Goal: Task Accomplishment & Management: Manage account settings

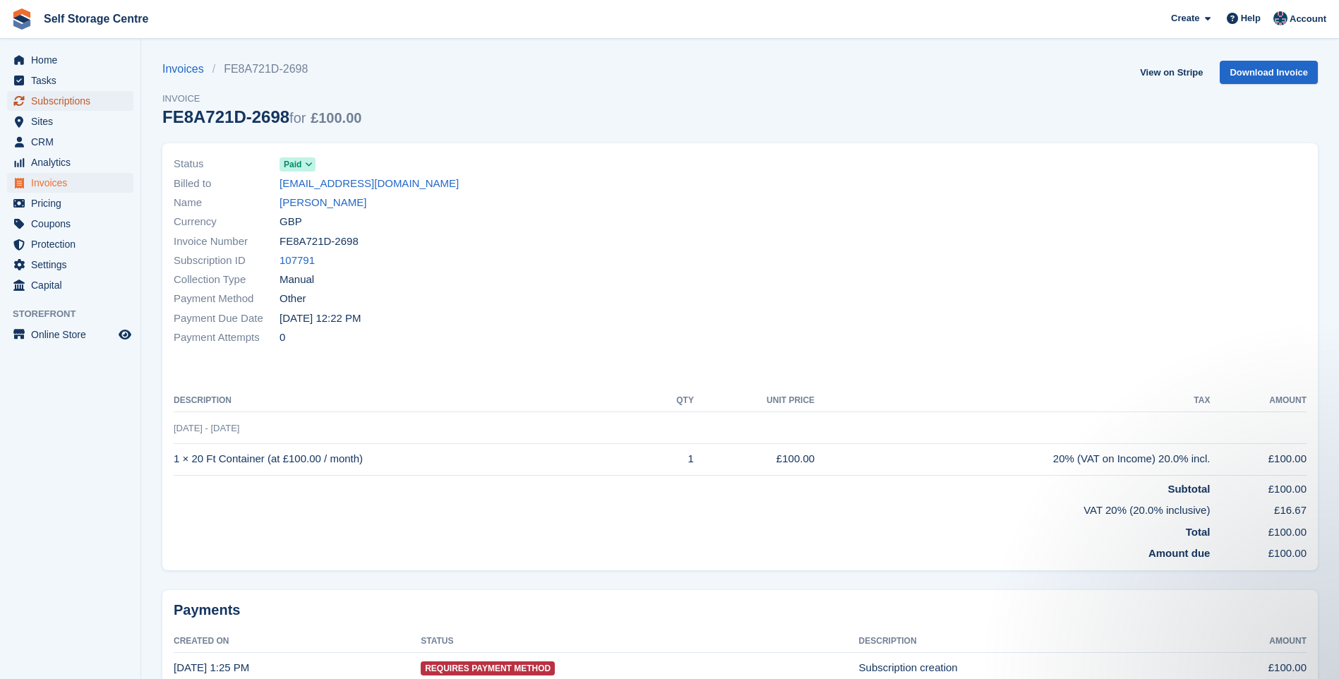
click at [78, 106] on span "Subscriptions" at bounding box center [73, 101] width 85 height 20
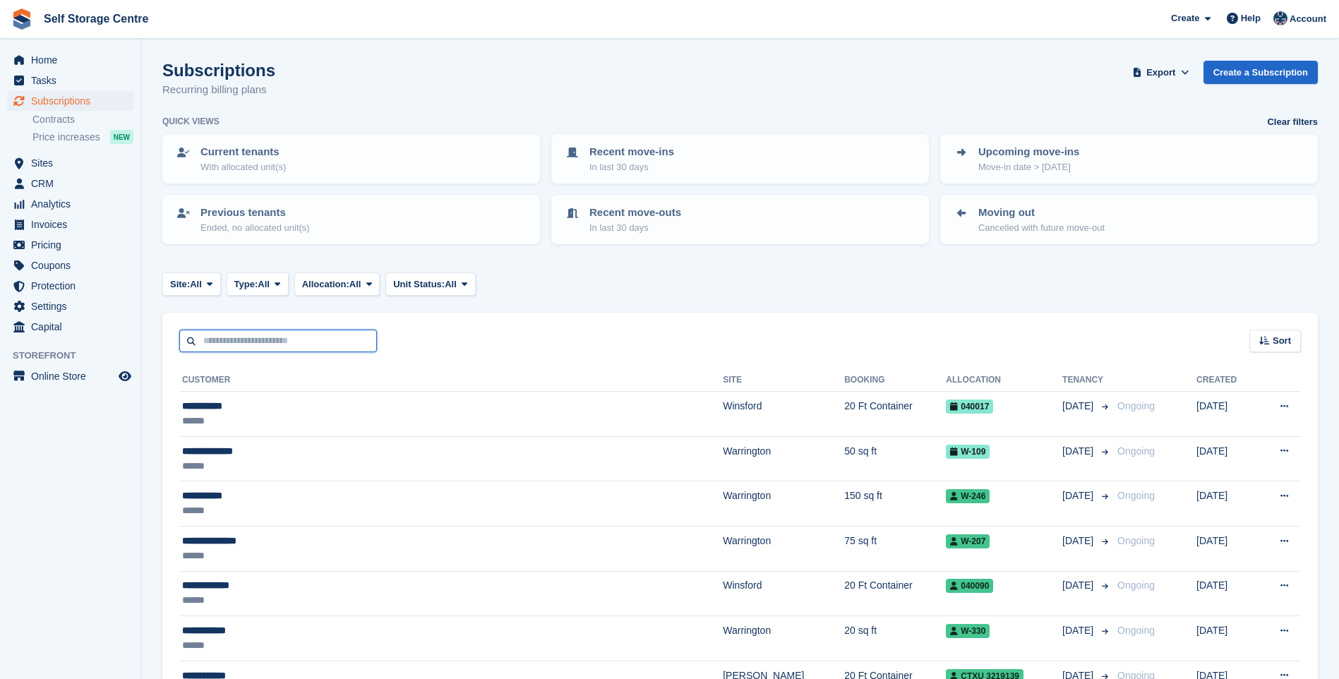
click at [228, 334] on input "text" at bounding box center [278, 341] width 198 height 23
type input "*****"
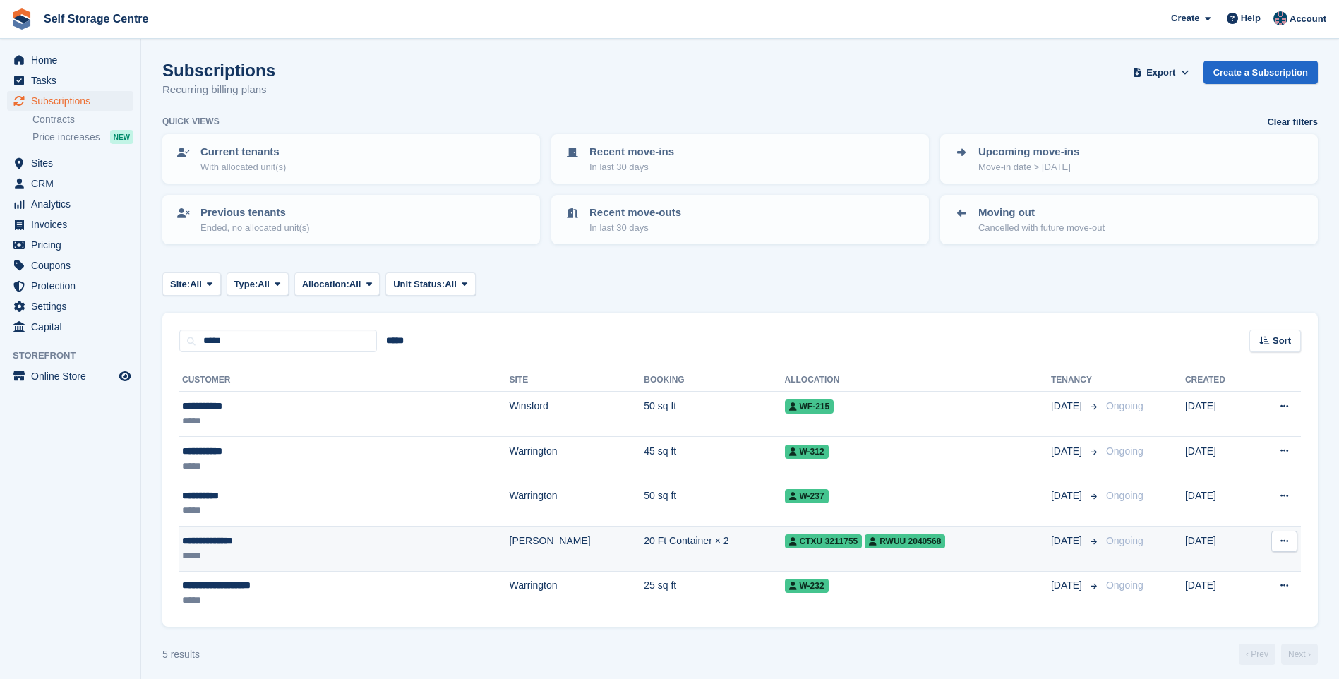
click at [276, 545] on div "**********" at bounding box center [280, 541] width 196 height 15
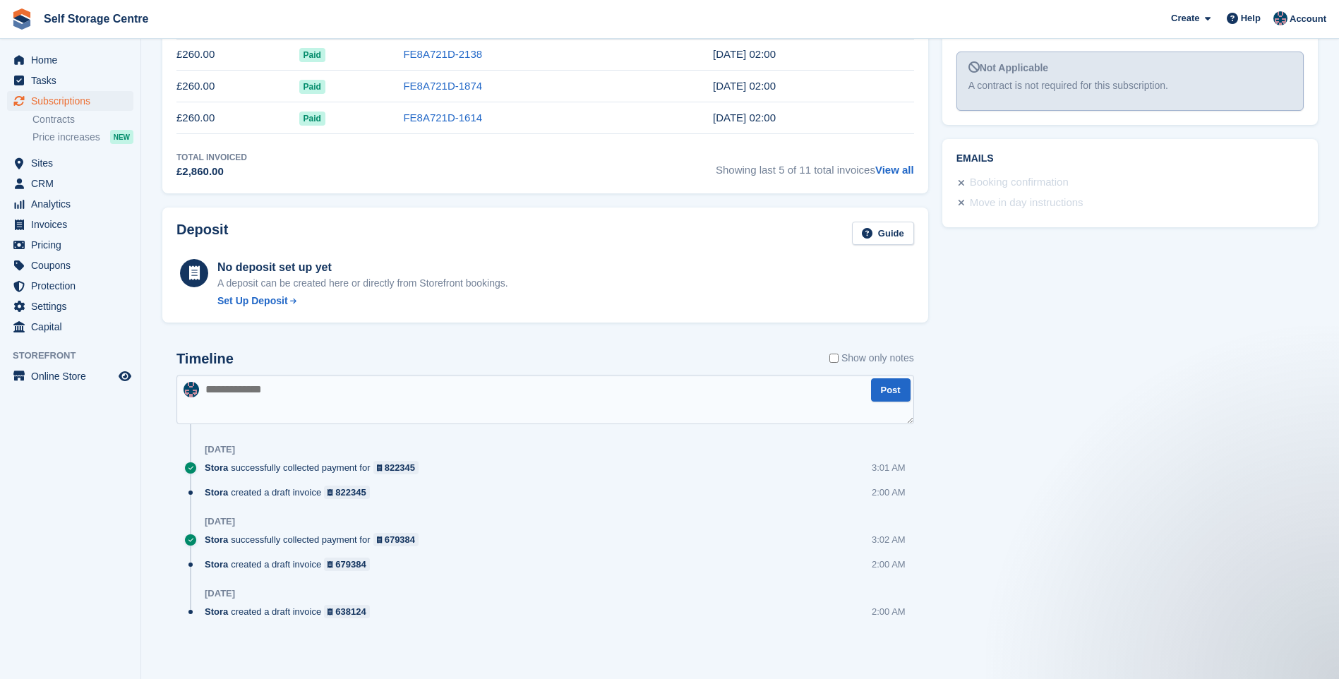
scroll to position [398, 0]
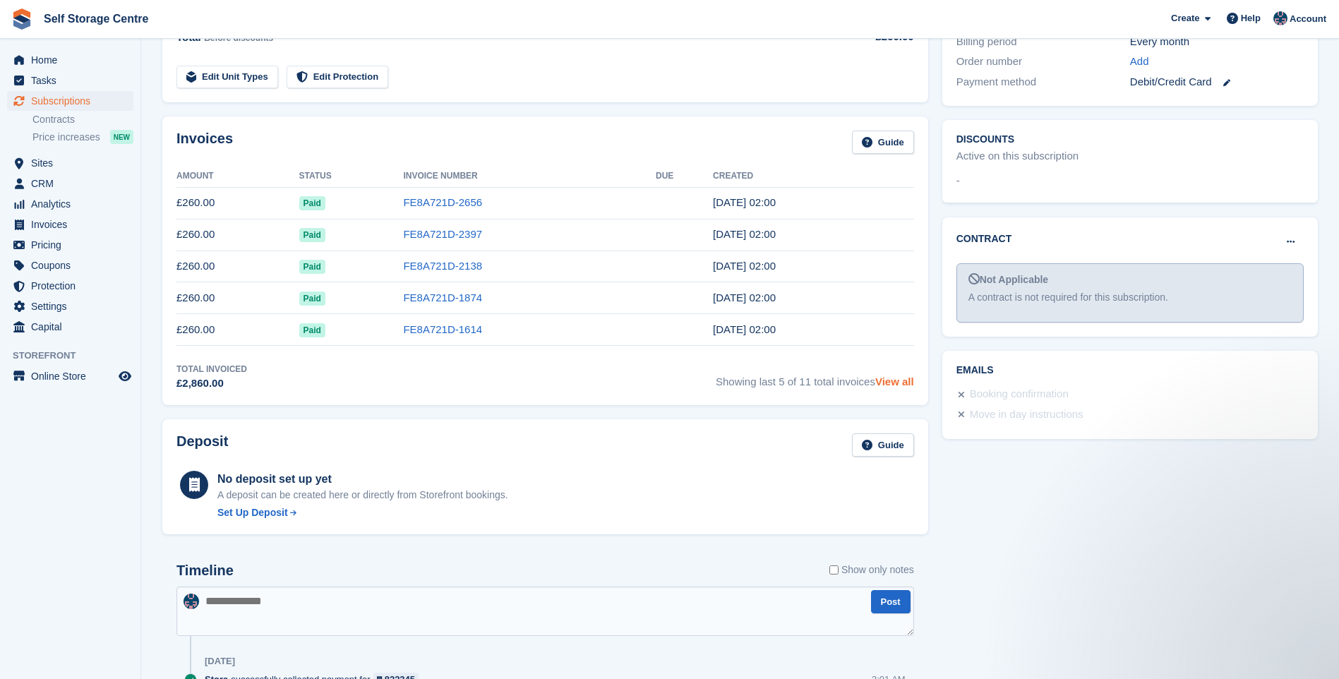
click at [889, 379] on link "View all" at bounding box center [894, 381] width 39 height 12
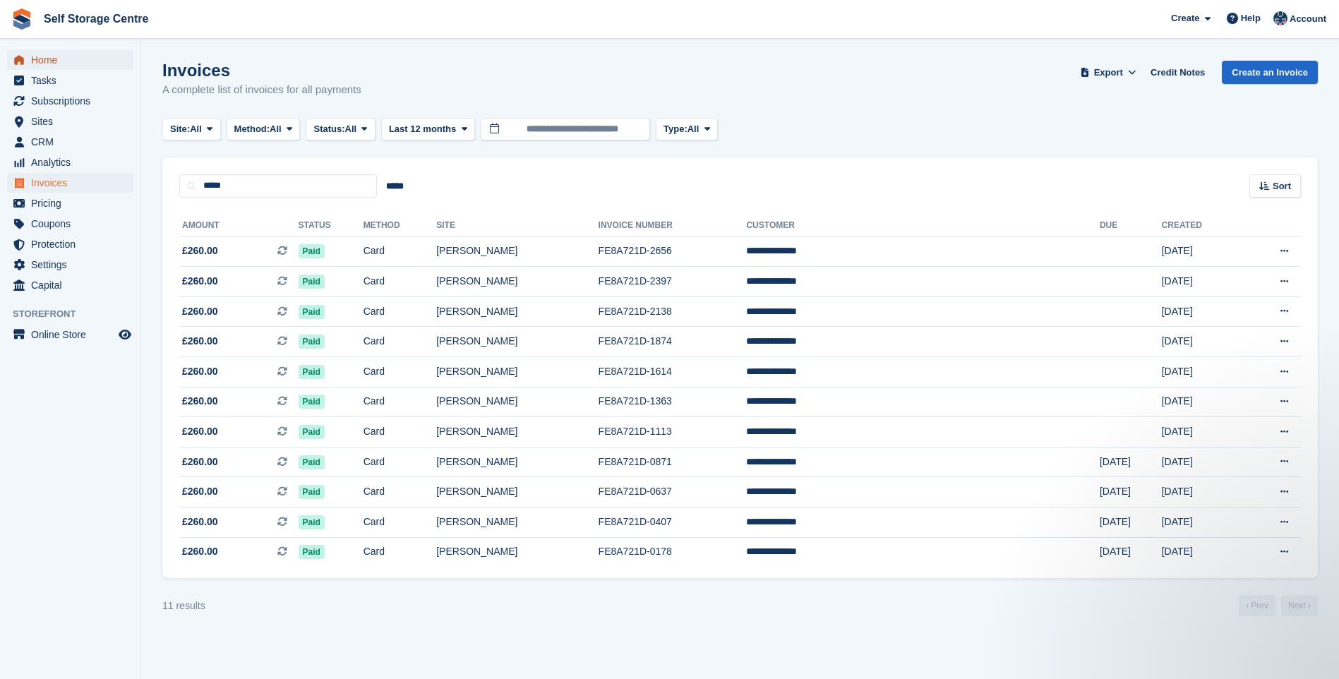
click at [52, 59] on span "Home" at bounding box center [73, 60] width 85 height 20
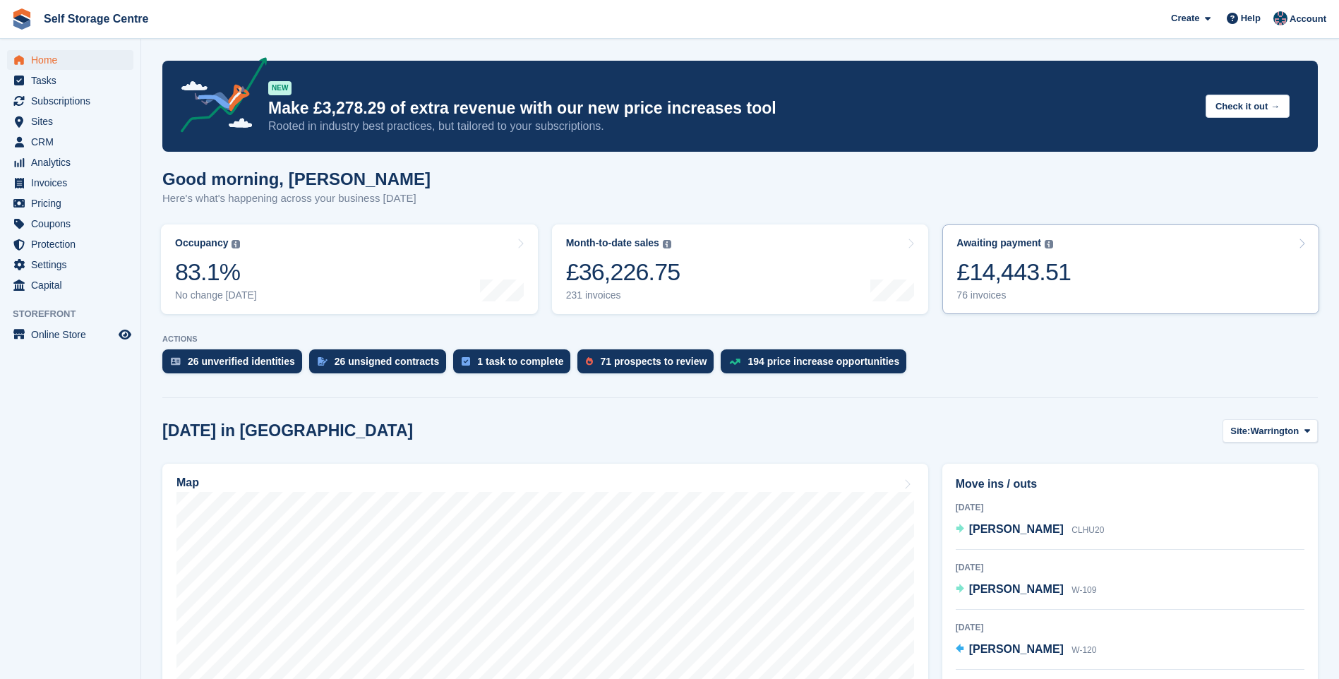
click at [1116, 259] on link "Awaiting payment The total outstanding balance on all open invoices. £14,443.51…" at bounding box center [1130, 269] width 377 height 90
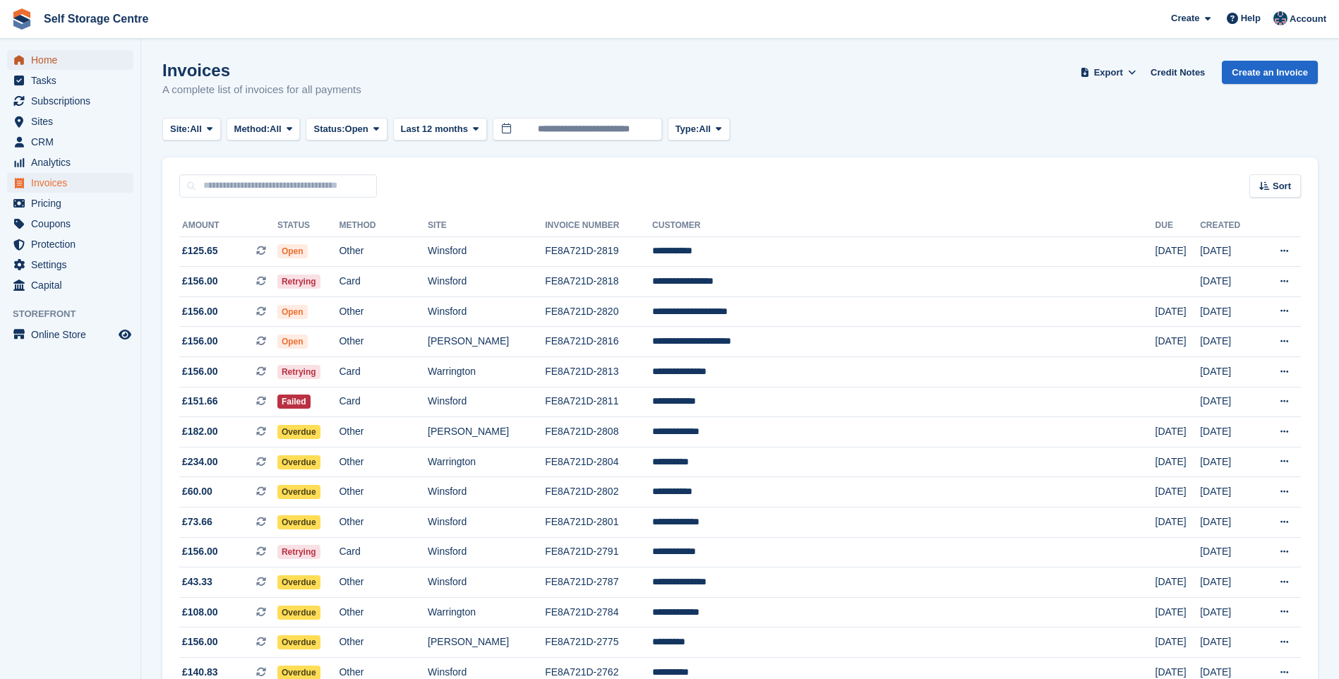
click at [32, 55] on span "Home" at bounding box center [73, 60] width 85 height 20
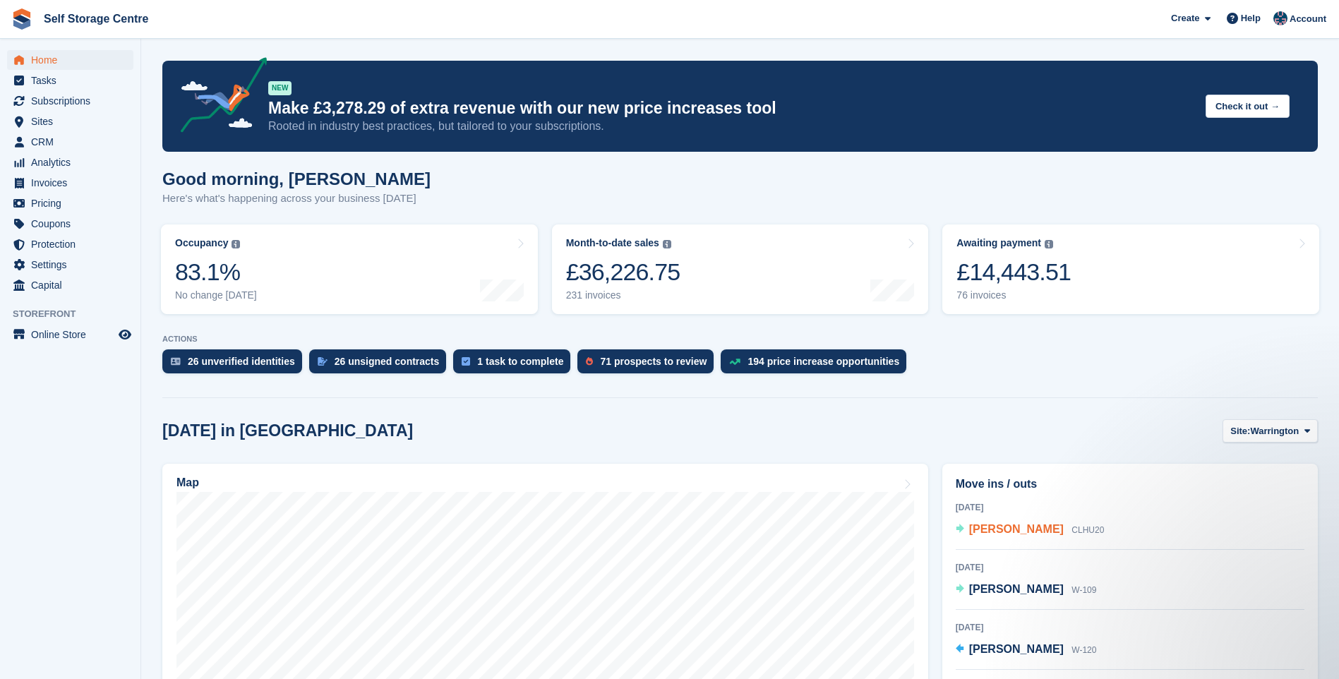
click at [1009, 525] on span "[PERSON_NAME]" at bounding box center [1016, 529] width 95 height 12
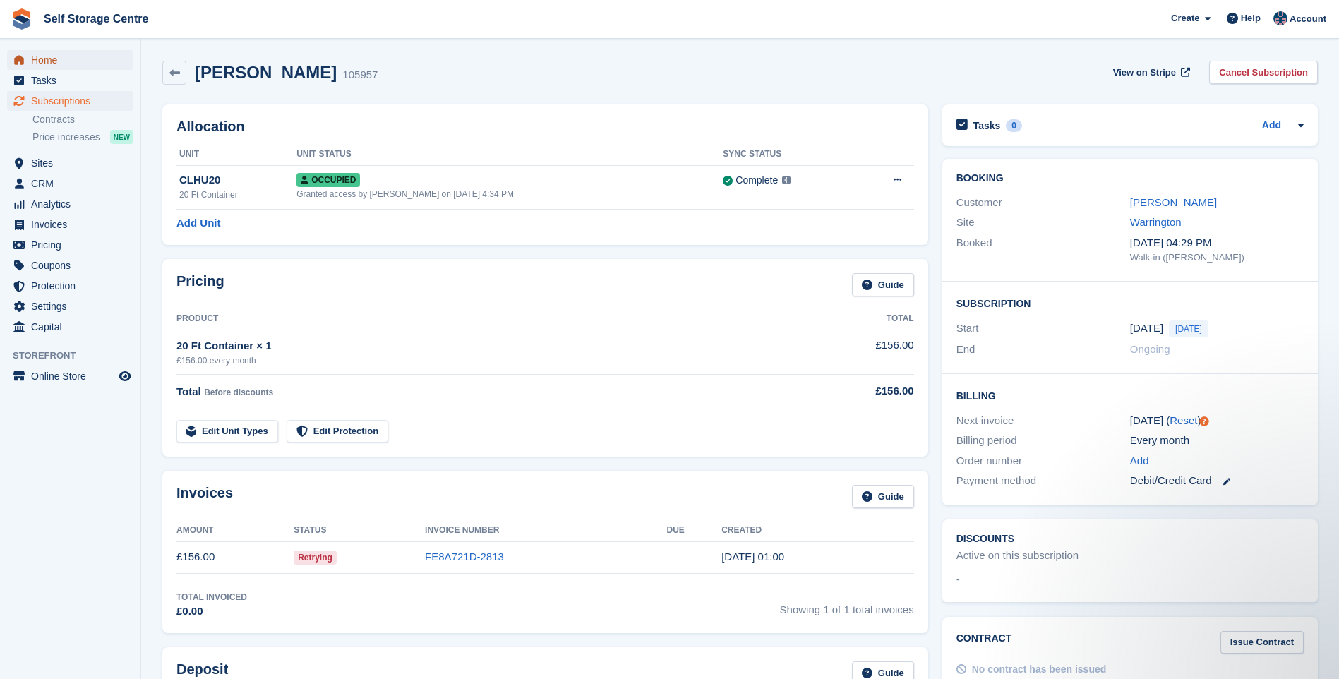
click at [50, 63] on span "Home" at bounding box center [73, 60] width 85 height 20
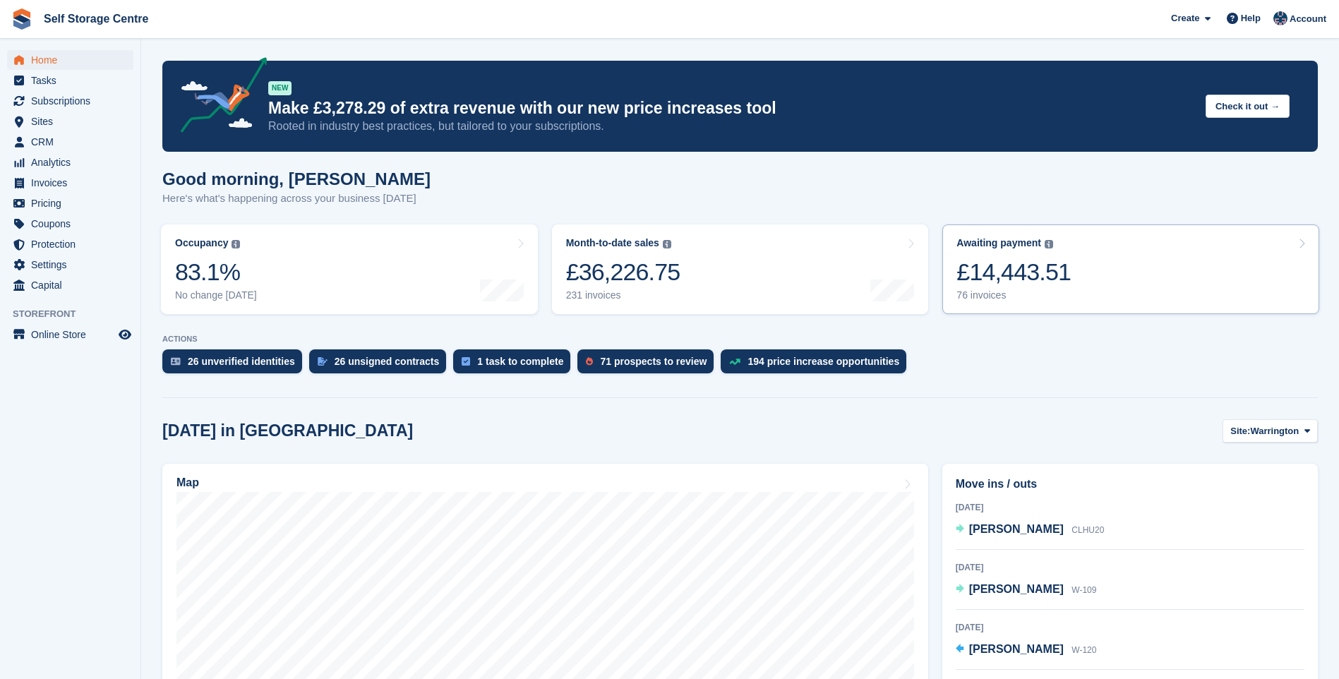
click at [1097, 261] on link "Awaiting payment The total outstanding balance on all open invoices. £14,443.51…" at bounding box center [1130, 269] width 377 height 90
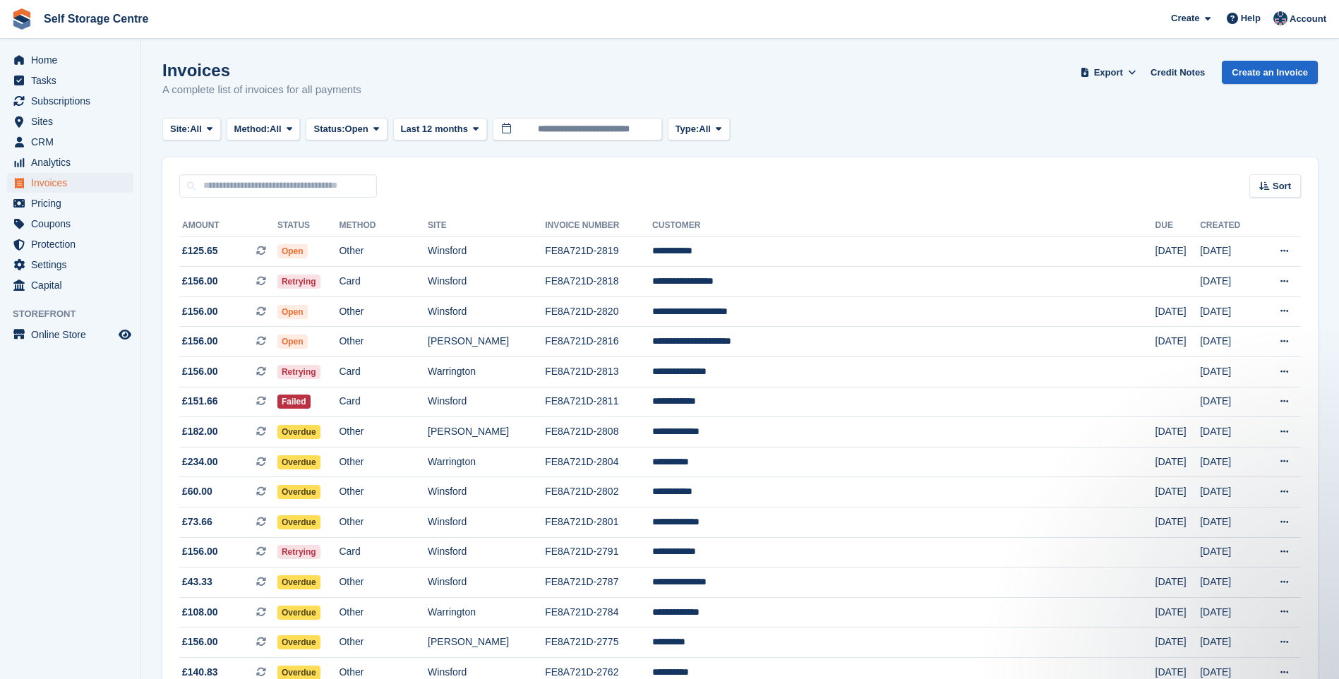
click at [1261, 126] on div "Site: All All Warrington Winsford Arley Method: All All Bank Transfer Cash Cheq…" at bounding box center [739, 129] width 1155 height 23
click at [48, 97] on span "Subscriptions" at bounding box center [73, 101] width 85 height 20
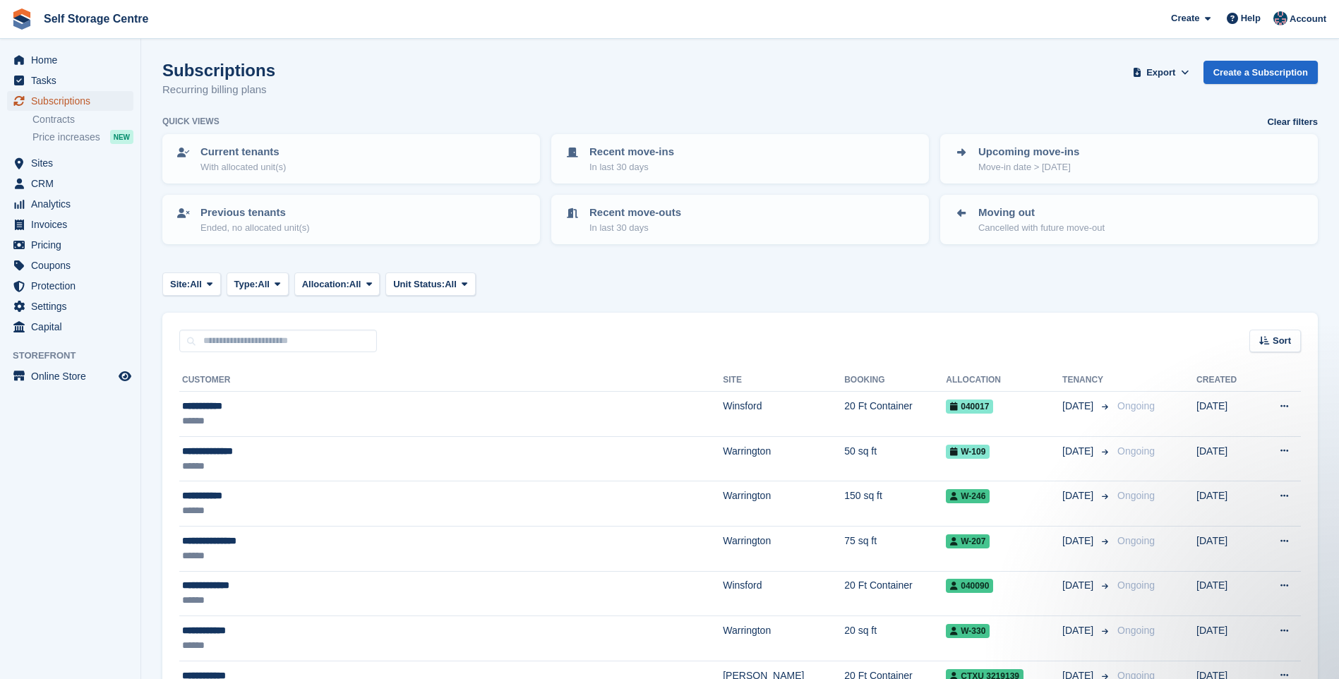
click at [77, 100] on span "Subscriptions" at bounding box center [73, 101] width 85 height 20
click at [54, 164] on span "Sites" at bounding box center [73, 163] width 85 height 20
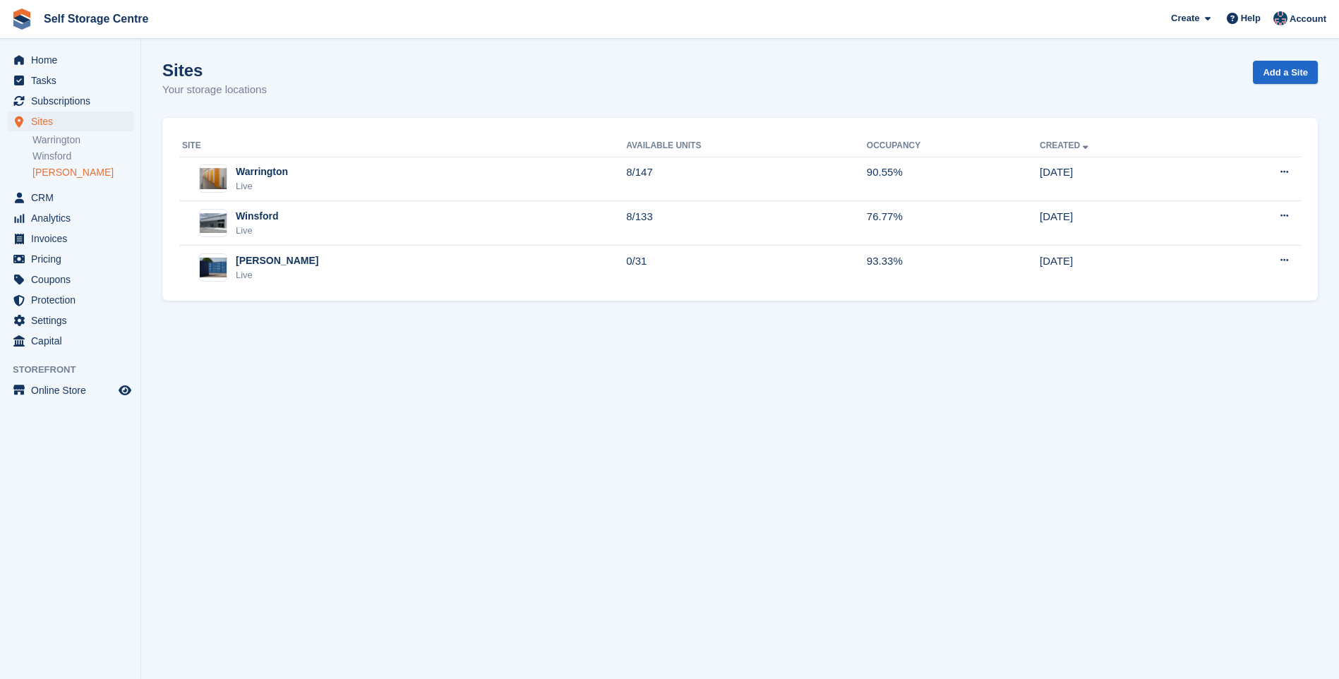
click at [53, 175] on link "[PERSON_NAME]" at bounding box center [82, 172] width 101 height 13
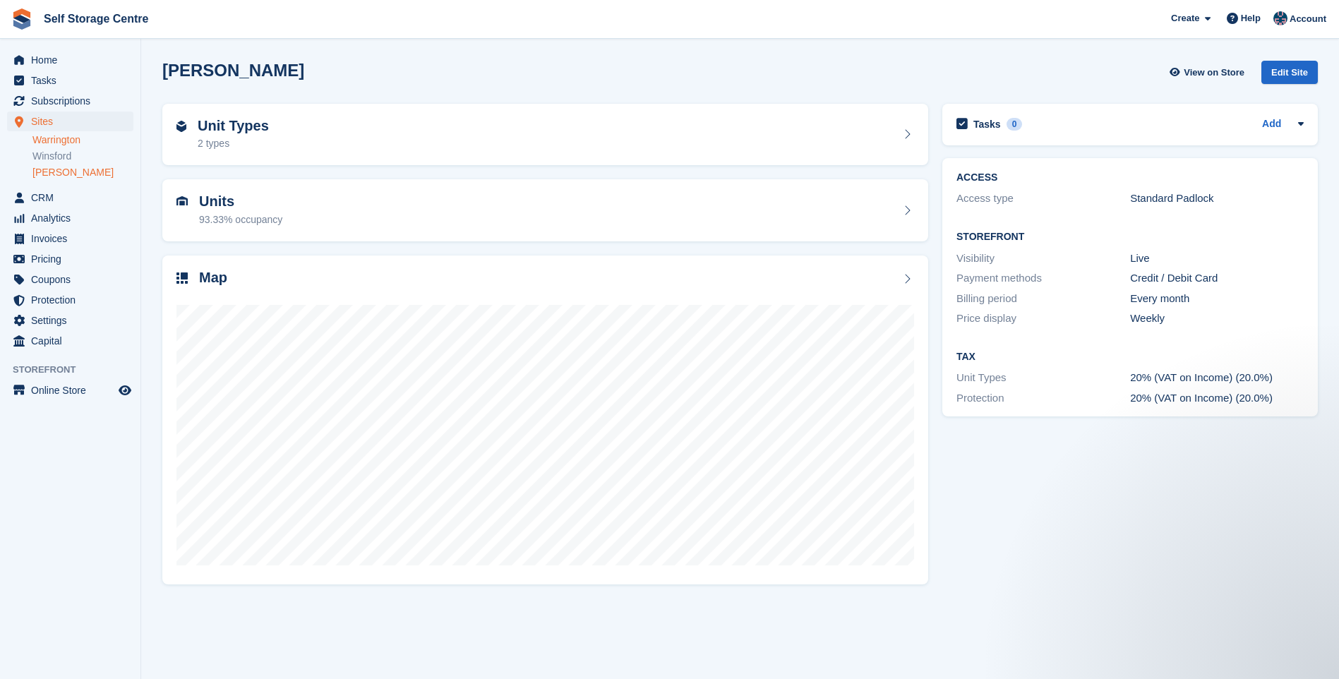
click at [50, 136] on link "Warrington" at bounding box center [82, 139] width 101 height 13
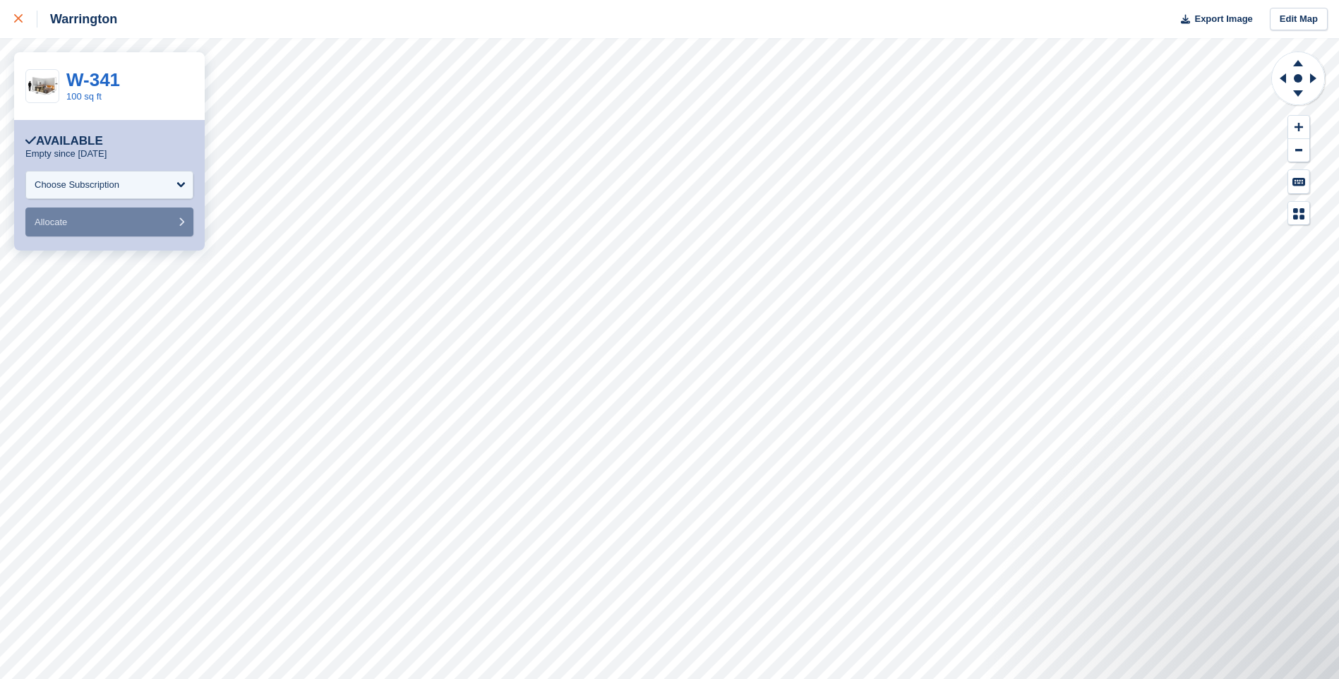
click at [21, 22] on icon at bounding box center [18, 18] width 8 height 8
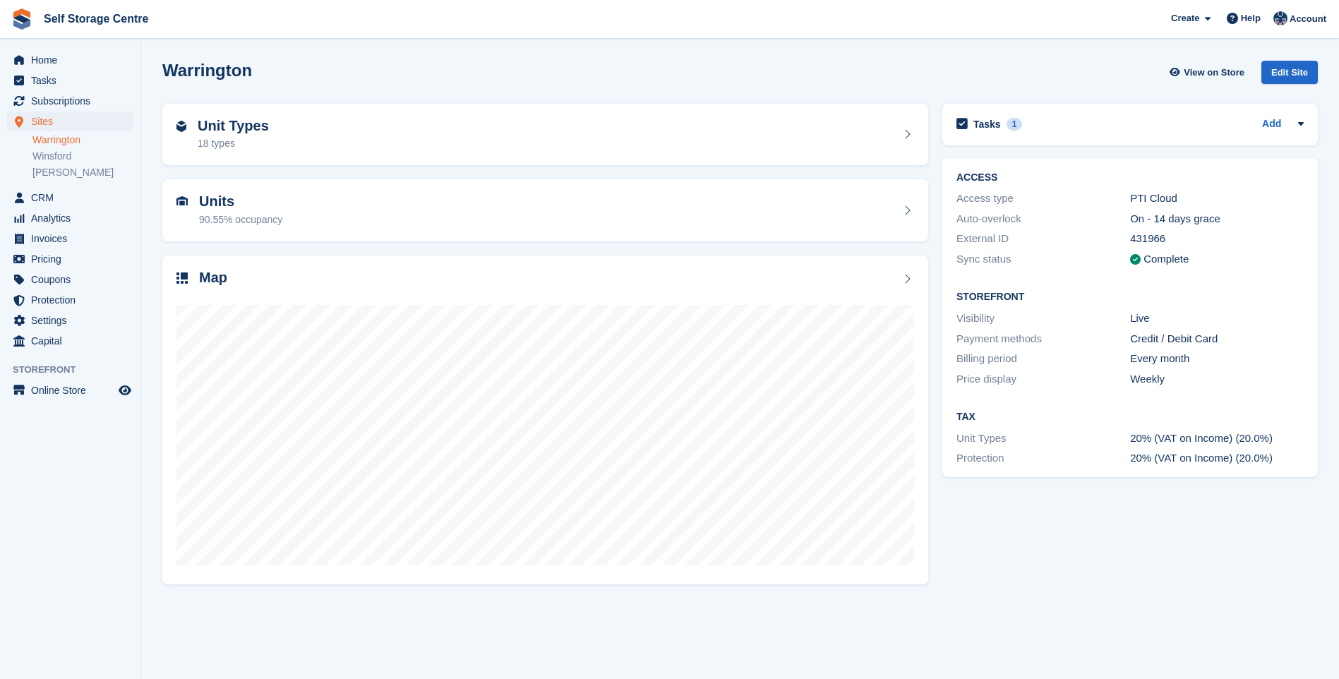
click at [59, 140] on link "Warrington" at bounding box center [82, 139] width 101 height 13
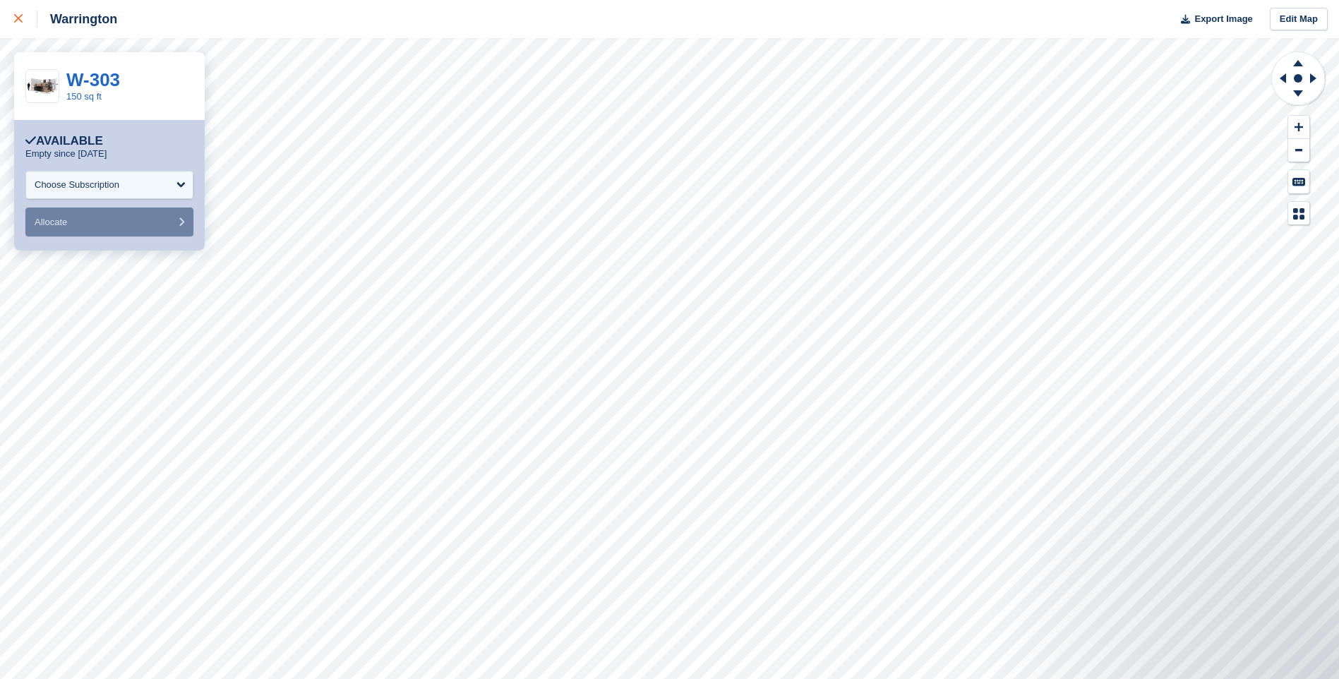
click at [18, 17] on icon at bounding box center [18, 18] width 8 height 8
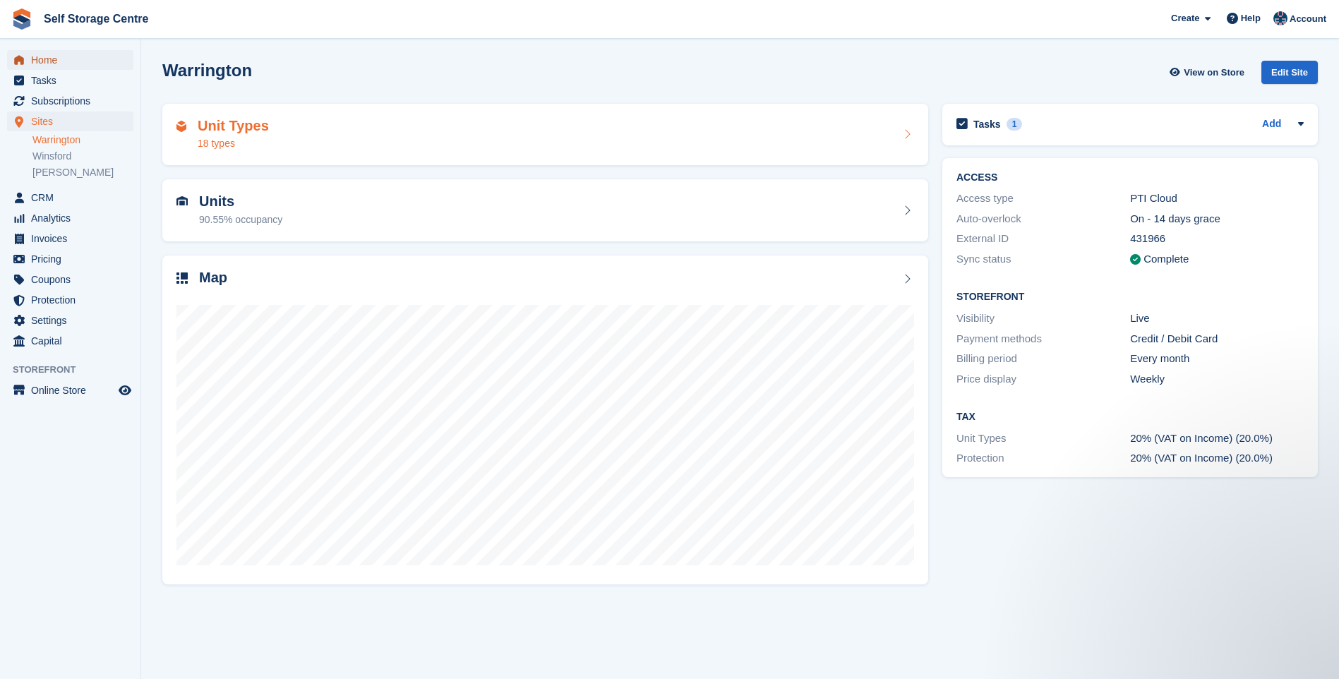
drag, startPoint x: 56, startPoint y: 63, endPoint x: 172, endPoint y: 112, distance: 126.2
click at [56, 63] on span "Home" at bounding box center [73, 60] width 85 height 20
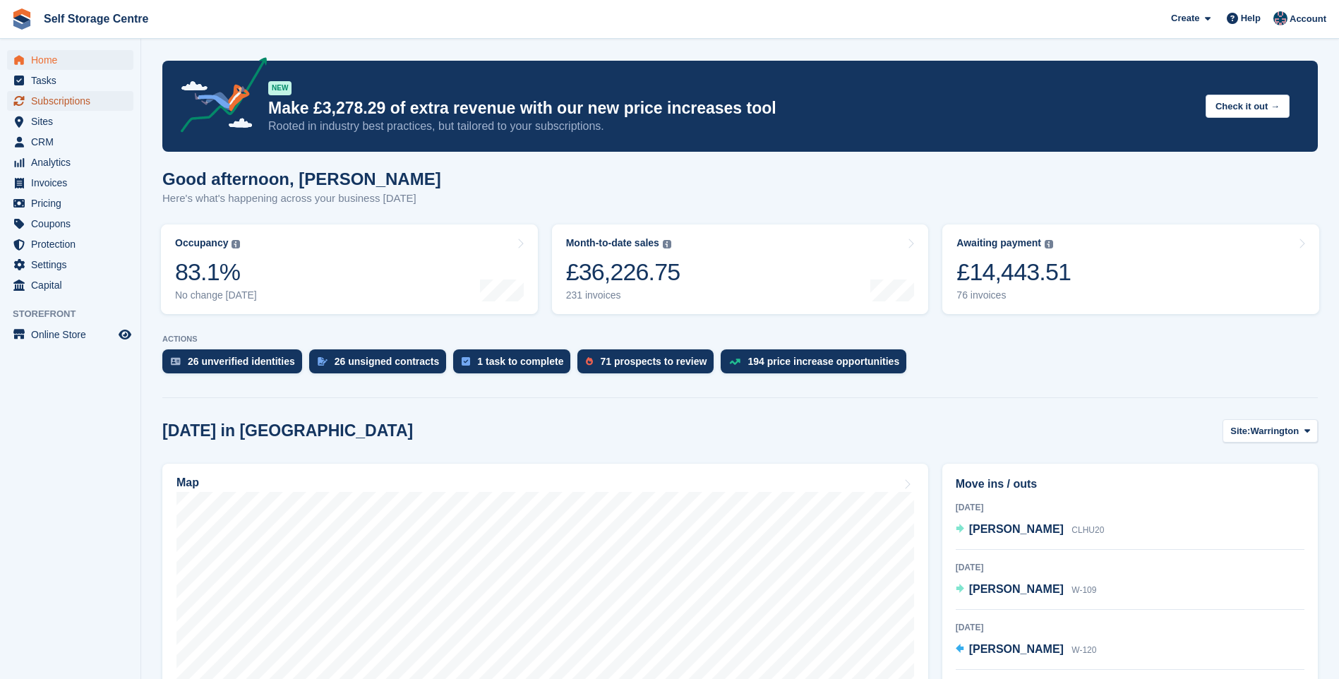
click at [71, 97] on span "Subscriptions" at bounding box center [73, 101] width 85 height 20
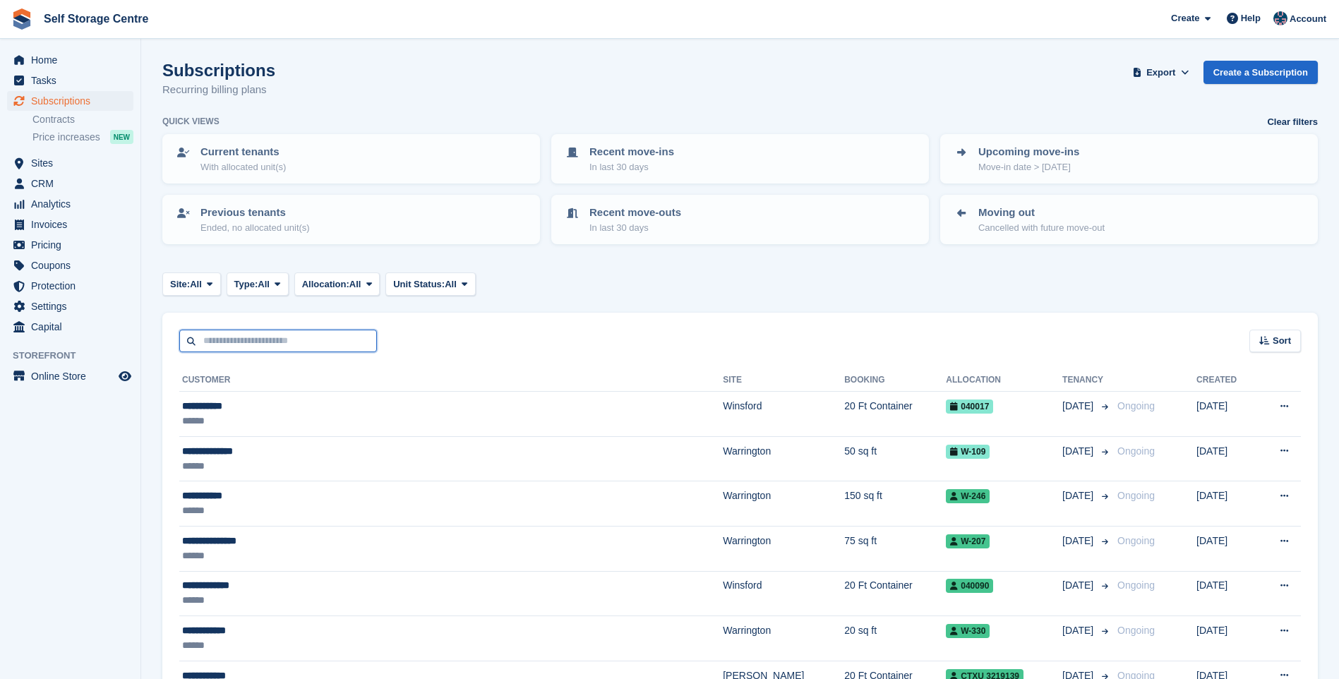
click at [238, 332] on input "text" at bounding box center [278, 341] width 198 height 23
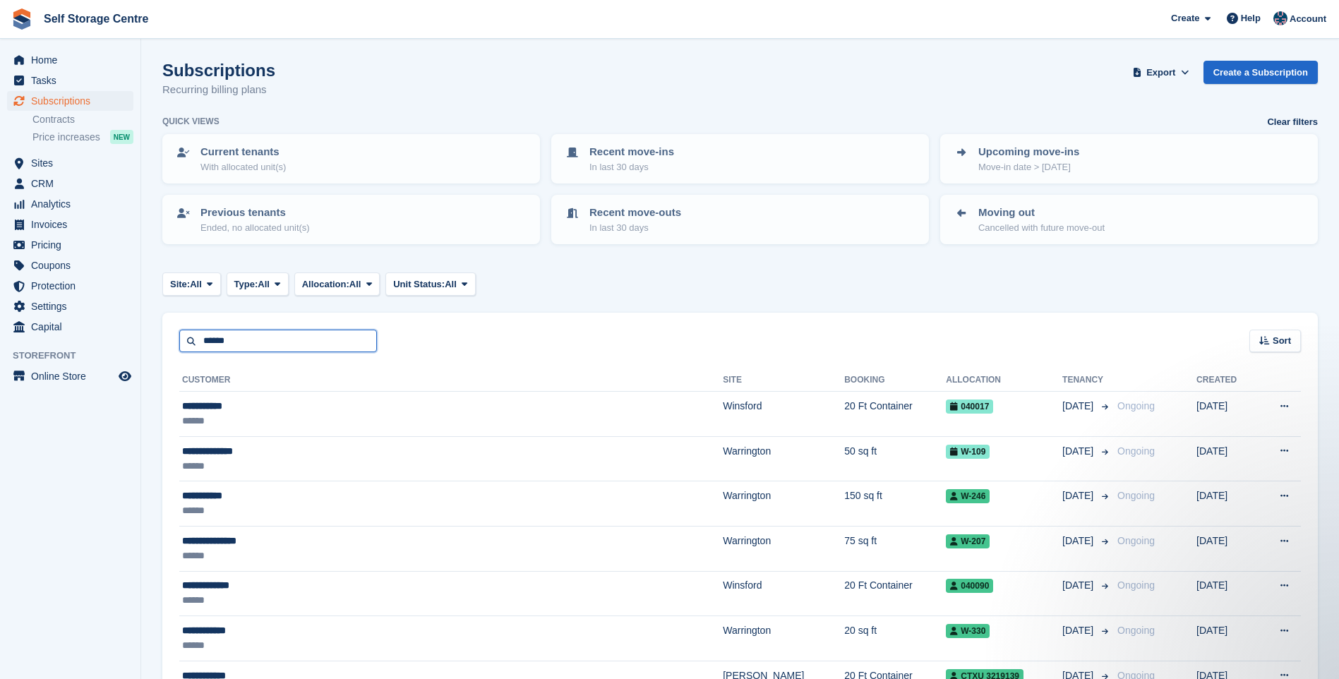
type input "******"
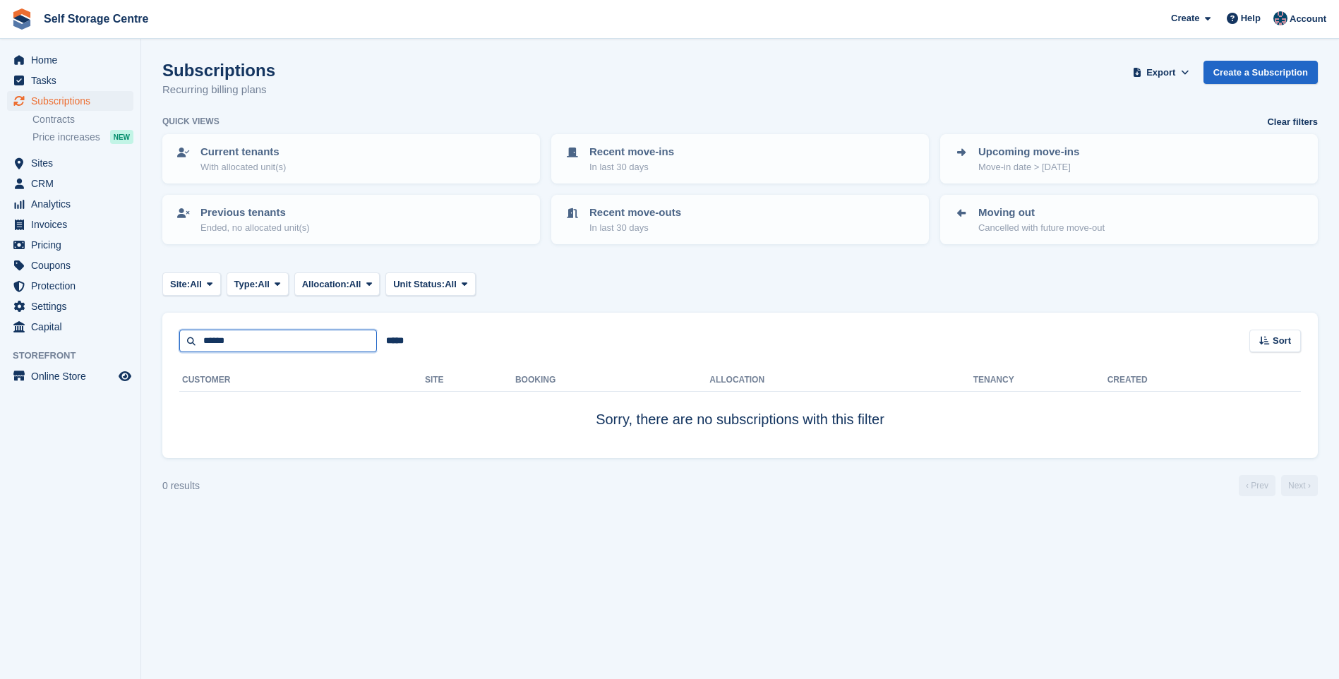
click at [263, 337] on input "******" at bounding box center [278, 341] width 198 height 23
type input "*"
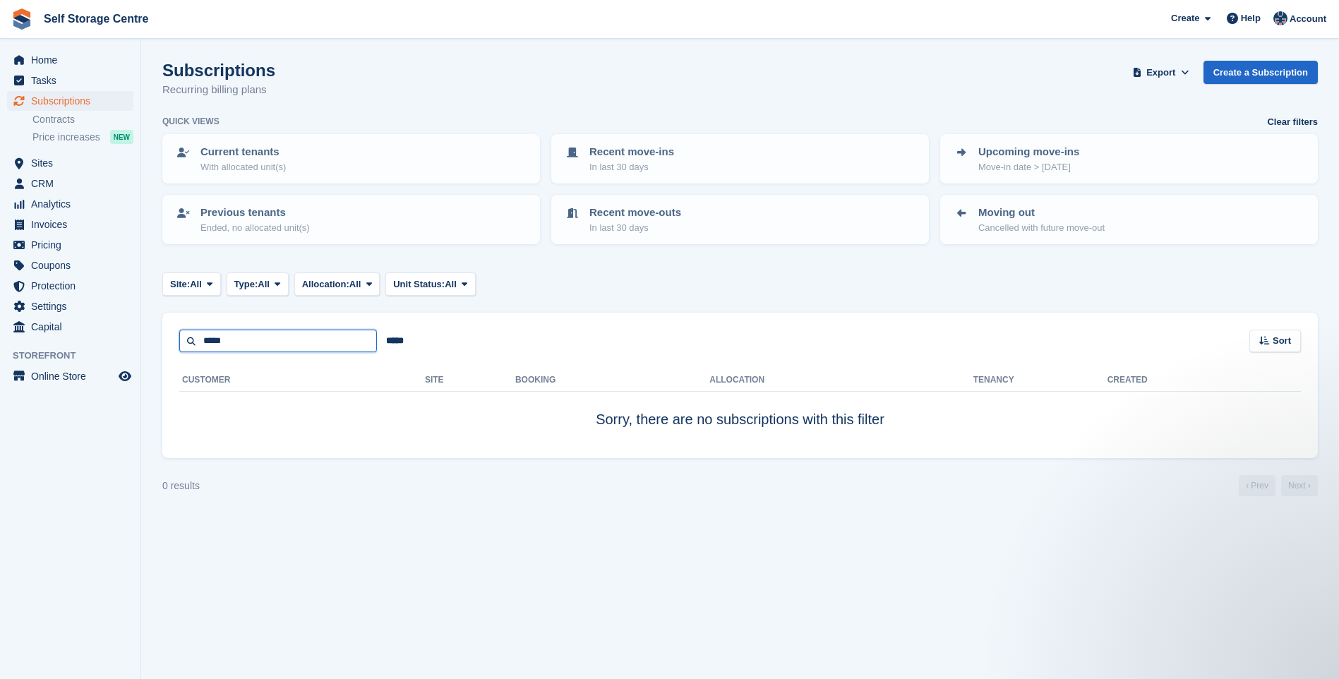
type input "*****"
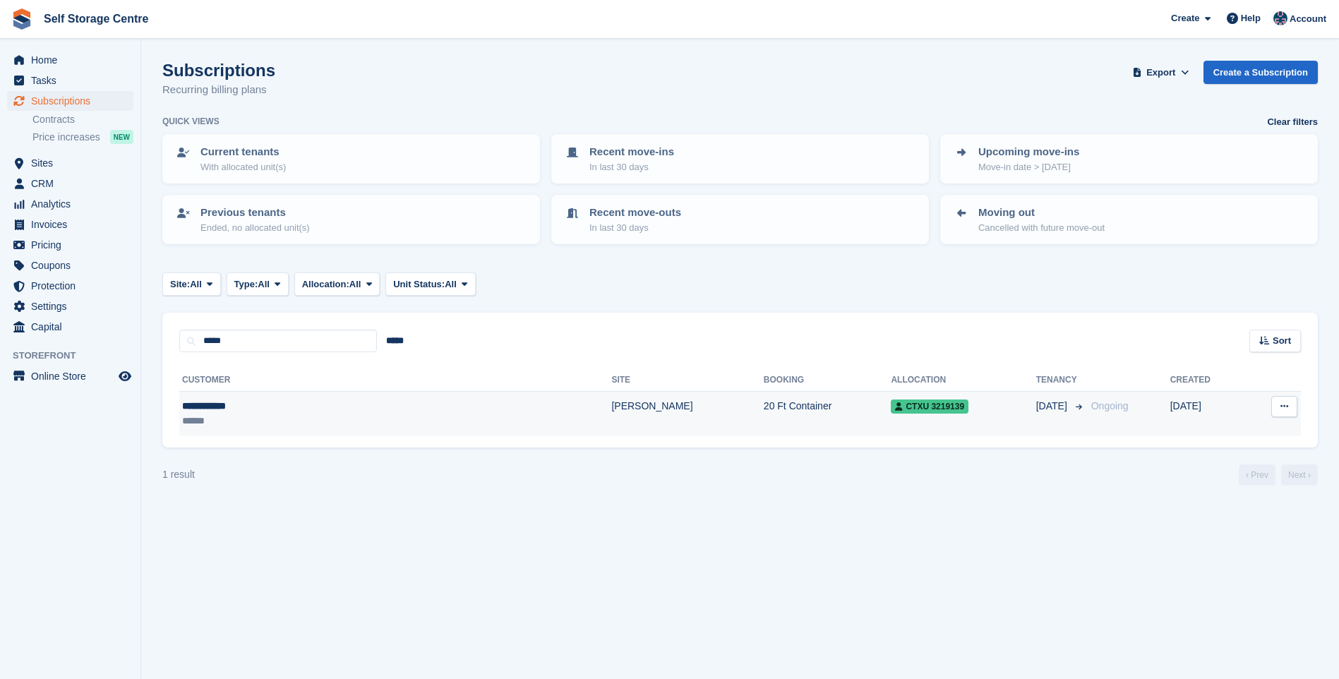
click at [239, 411] on div "**********" at bounding box center [296, 406] width 228 height 15
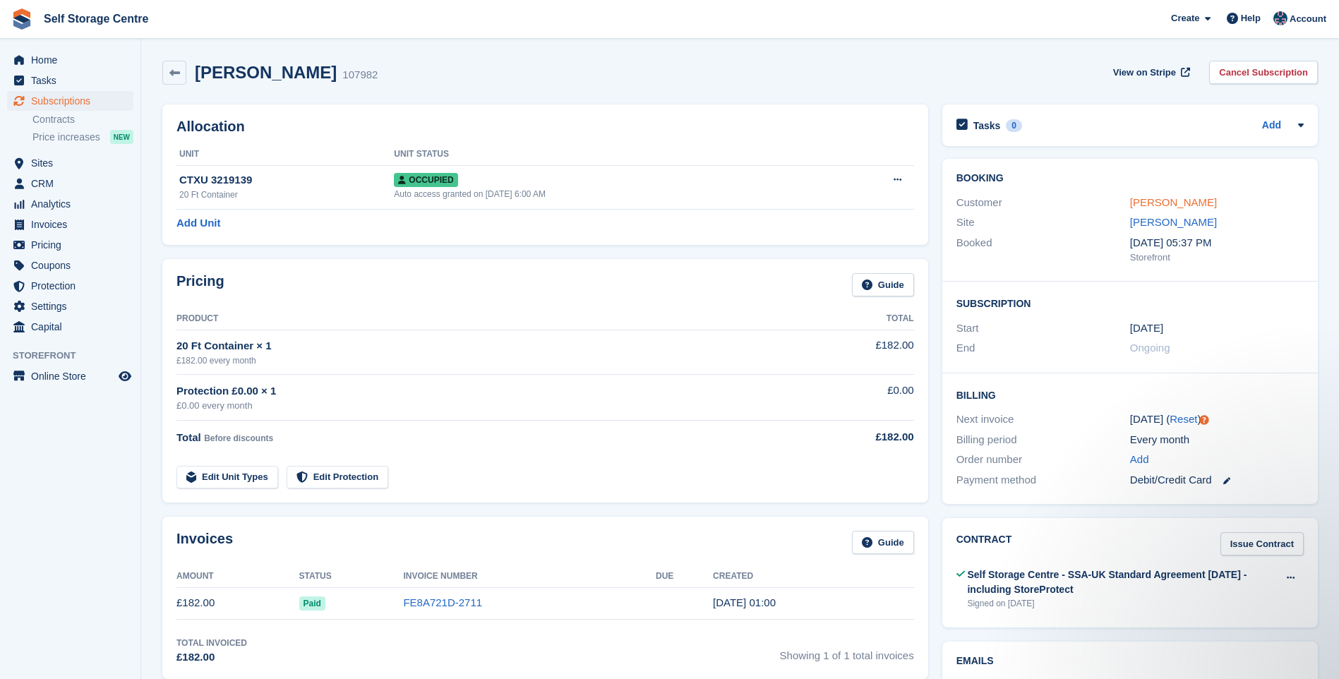
click at [1146, 201] on link "[PERSON_NAME]" at bounding box center [1173, 202] width 87 height 12
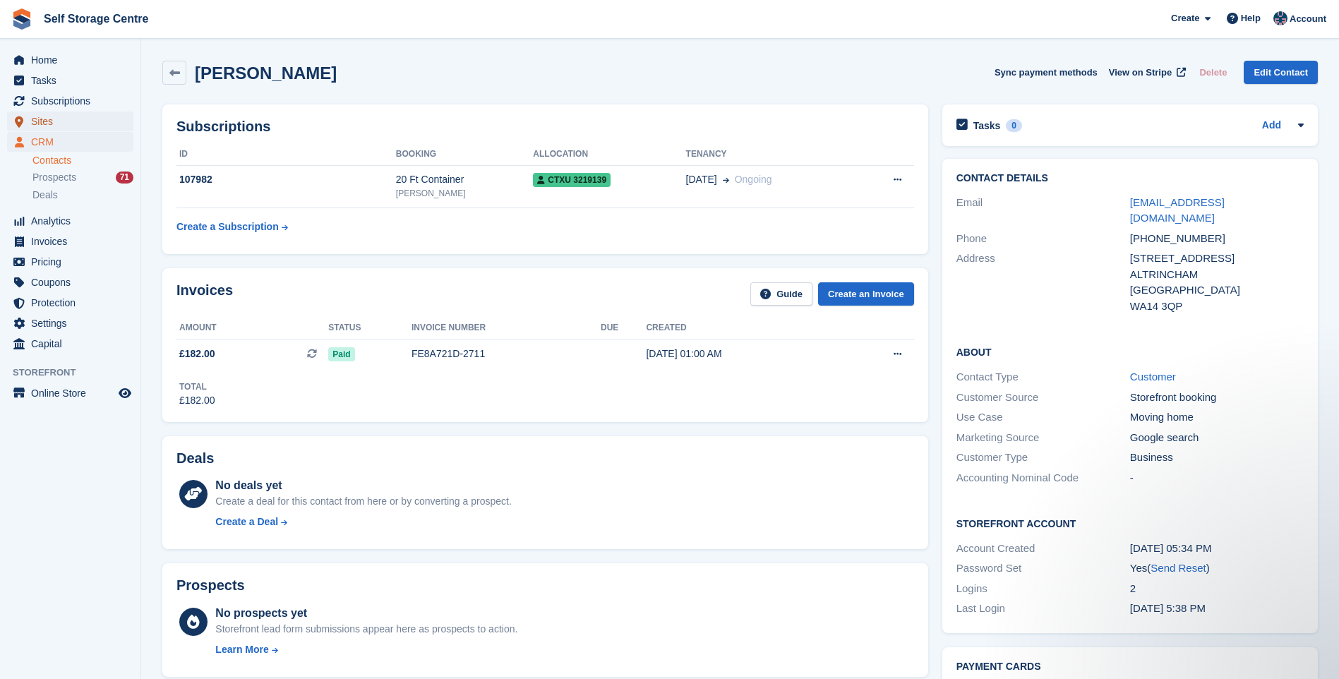
drag, startPoint x: 59, startPoint y: 118, endPoint x: 257, endPoint y: 138, distance: 198.7
click at [59, 118] on span "Sites" at bounding box center [73, 122] width 85 height 20
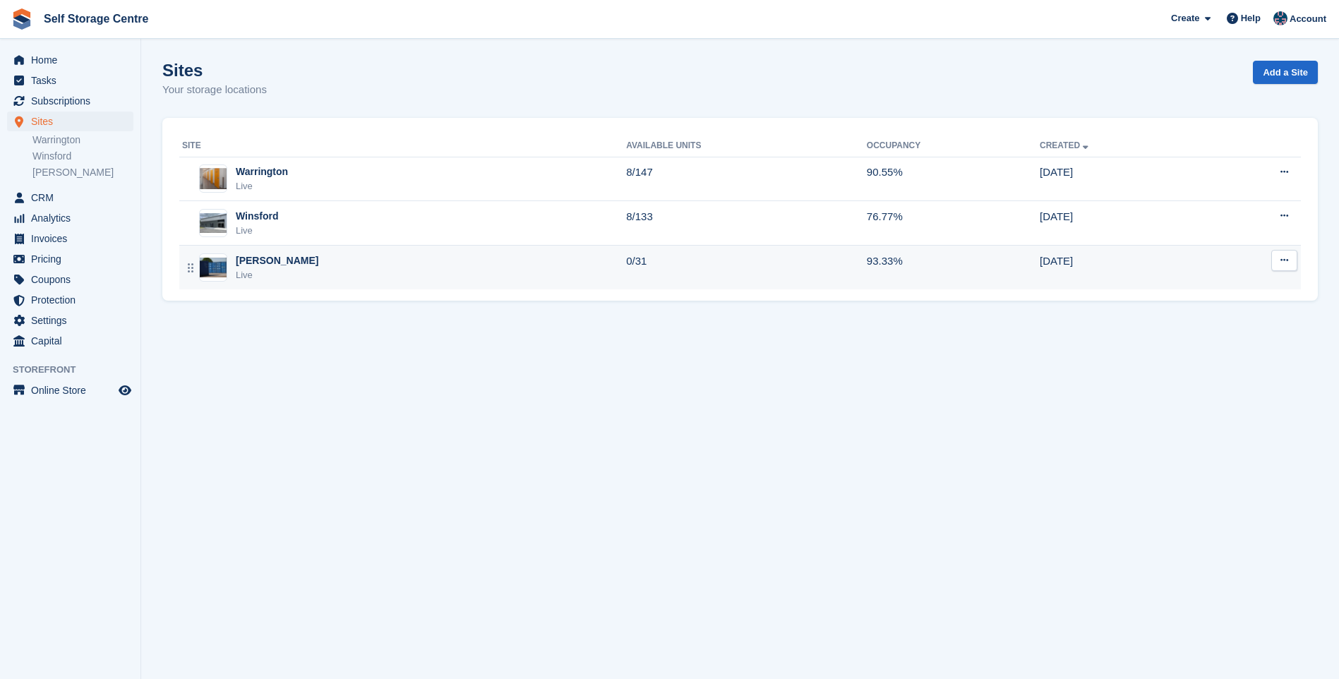
click at [314, 255] on div "Arley Live" at bounding box center [404, 267] width 444 height 29
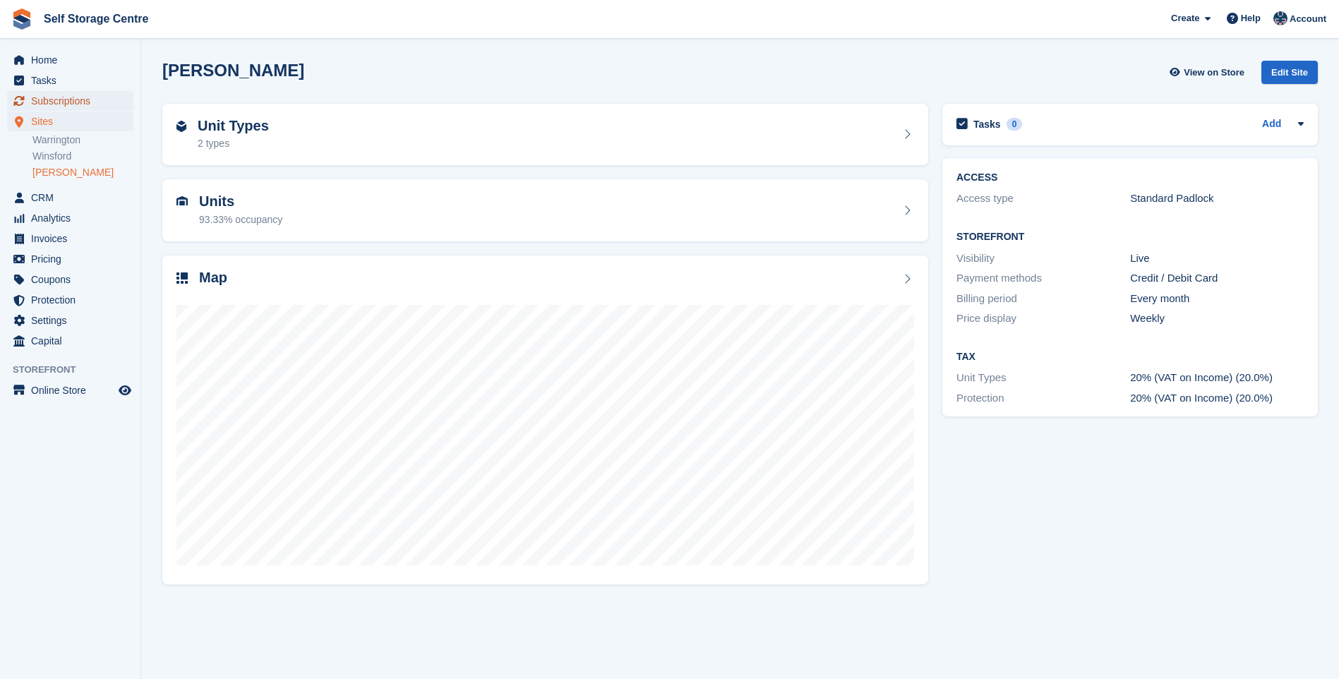
click at [62, 101] on span "Subscriptions" at bounding box center [73, 101] width 85 height 20
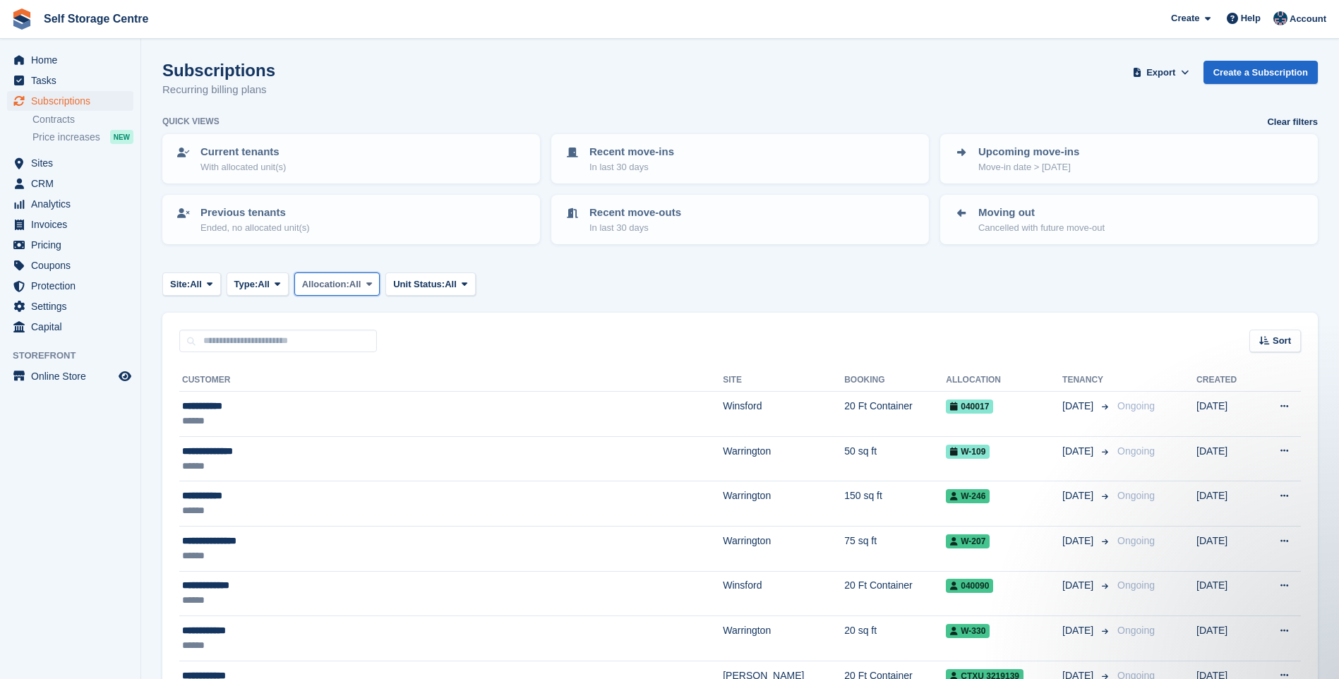
click at [347, 284] on span "Allocation:" at bounding box center [325, 284] width 47 height 14
click at [179, 282] on span "Site:" at bounding box center [180, 284] width 20 height 14
click at [206, 389] on link "[PERSON_NAME]" at bounding box center [230, 393] width 123 height 25
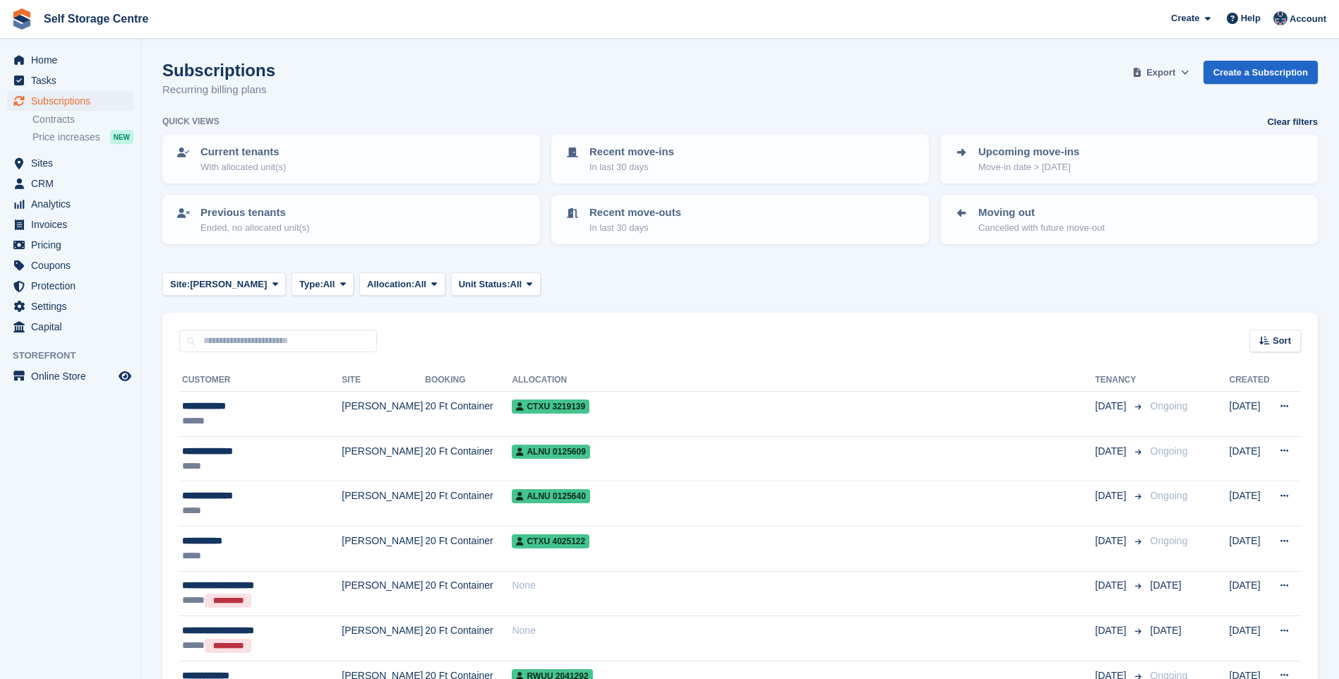
click at [1172, 71] on span "Export" at bounding box center [1160, 73] width 29 height 14
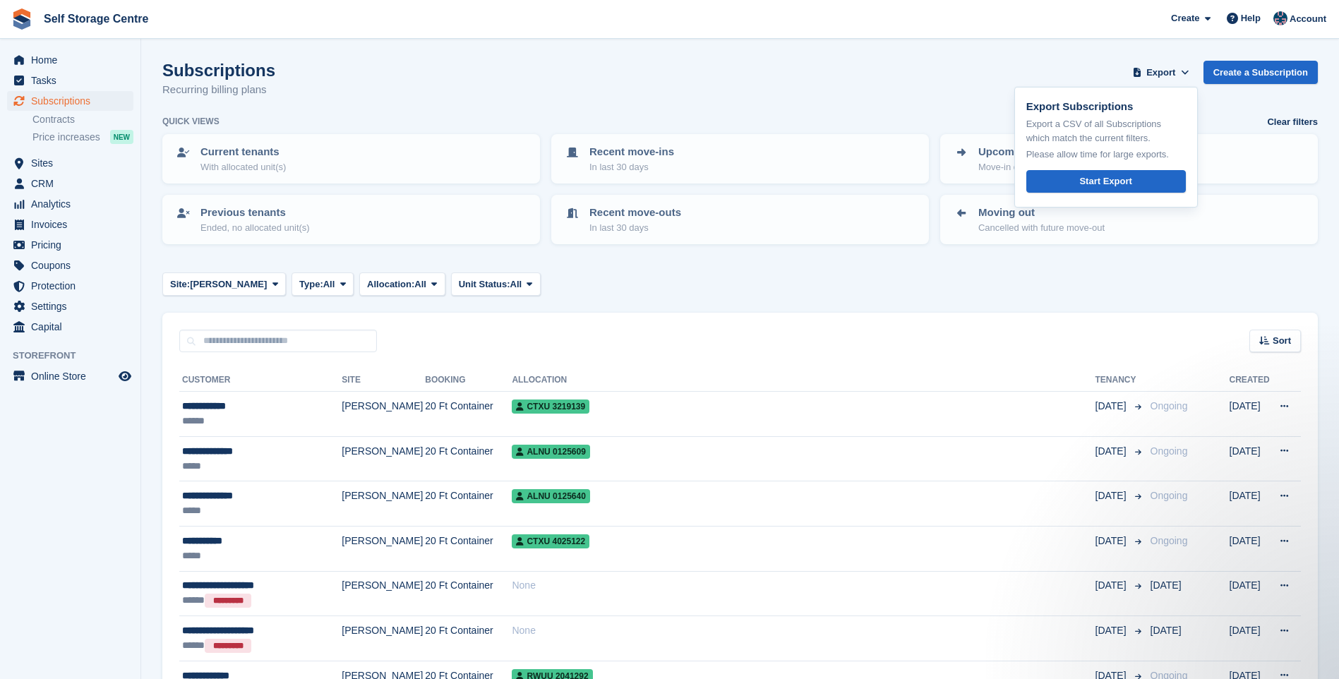
click at [798, 330] on div "Sort Sort by Customer name Date created Move in date Move out date Created (old…" at bounding box center [739, 333] width 1155 height 40
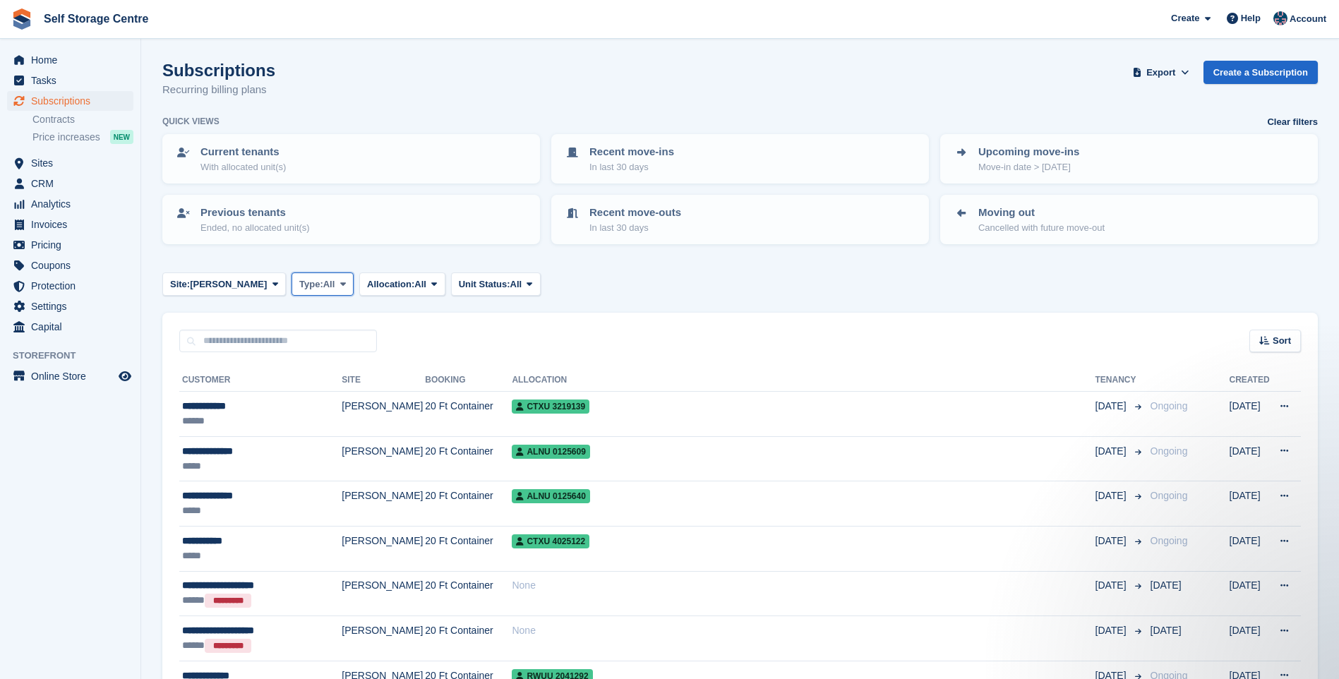
click at [323, 284] on span "All" at bounding box center [329, 284] width 12 height 14
click at [298, 392] on link "Active" at bounding box center [359, 393] width 123 height 25
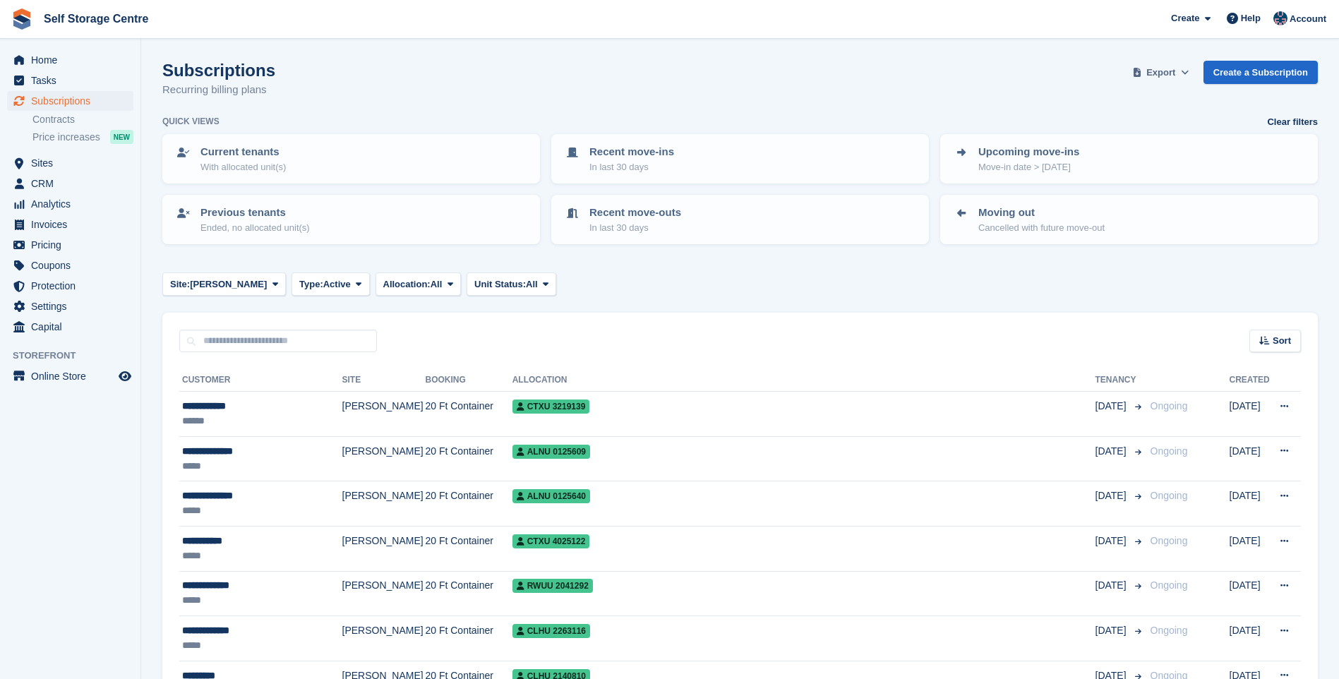
click at [1171, 72] on span "Export" at bounding box center [1160, 73] width 29 height 14
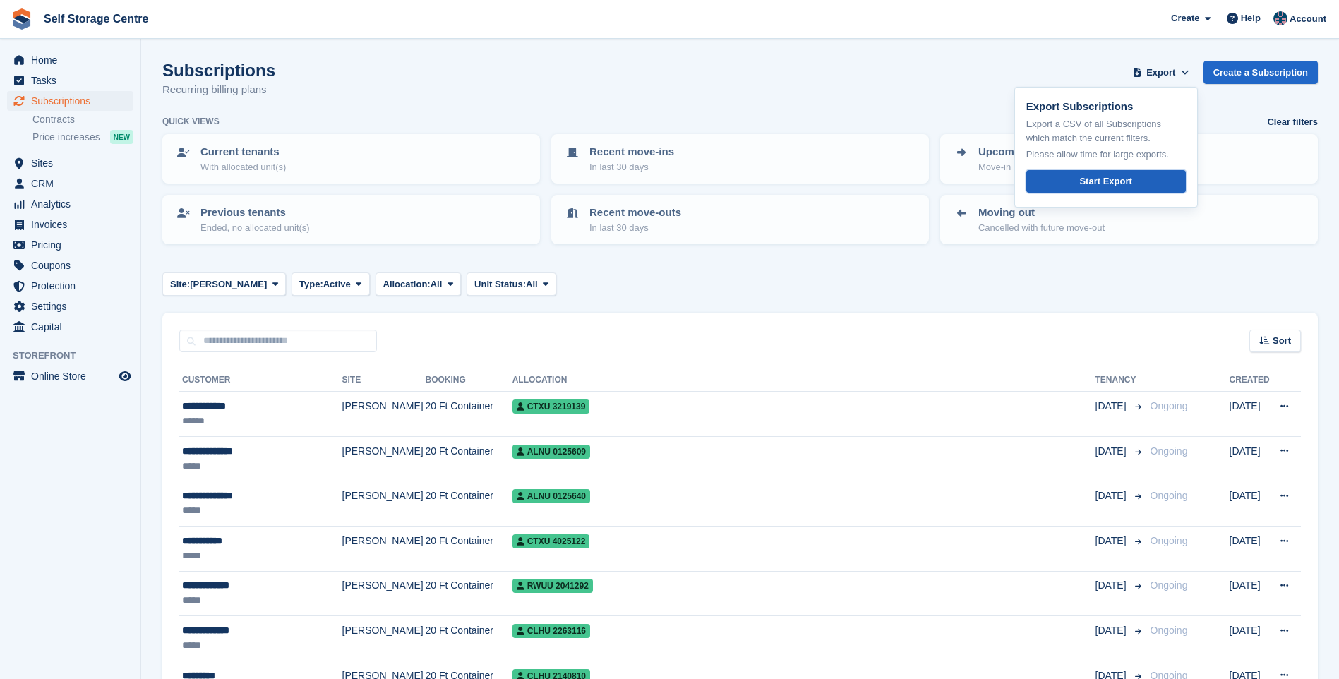
click at [1086, 180] on link "Start Export" at bounding box center [1106, 181] width 160 height 23
click at [275, 344] on input "text" at bounding box center [278, 341] width 198 height 23
